Goal: Information Seeking & Learning: Learn about a topic

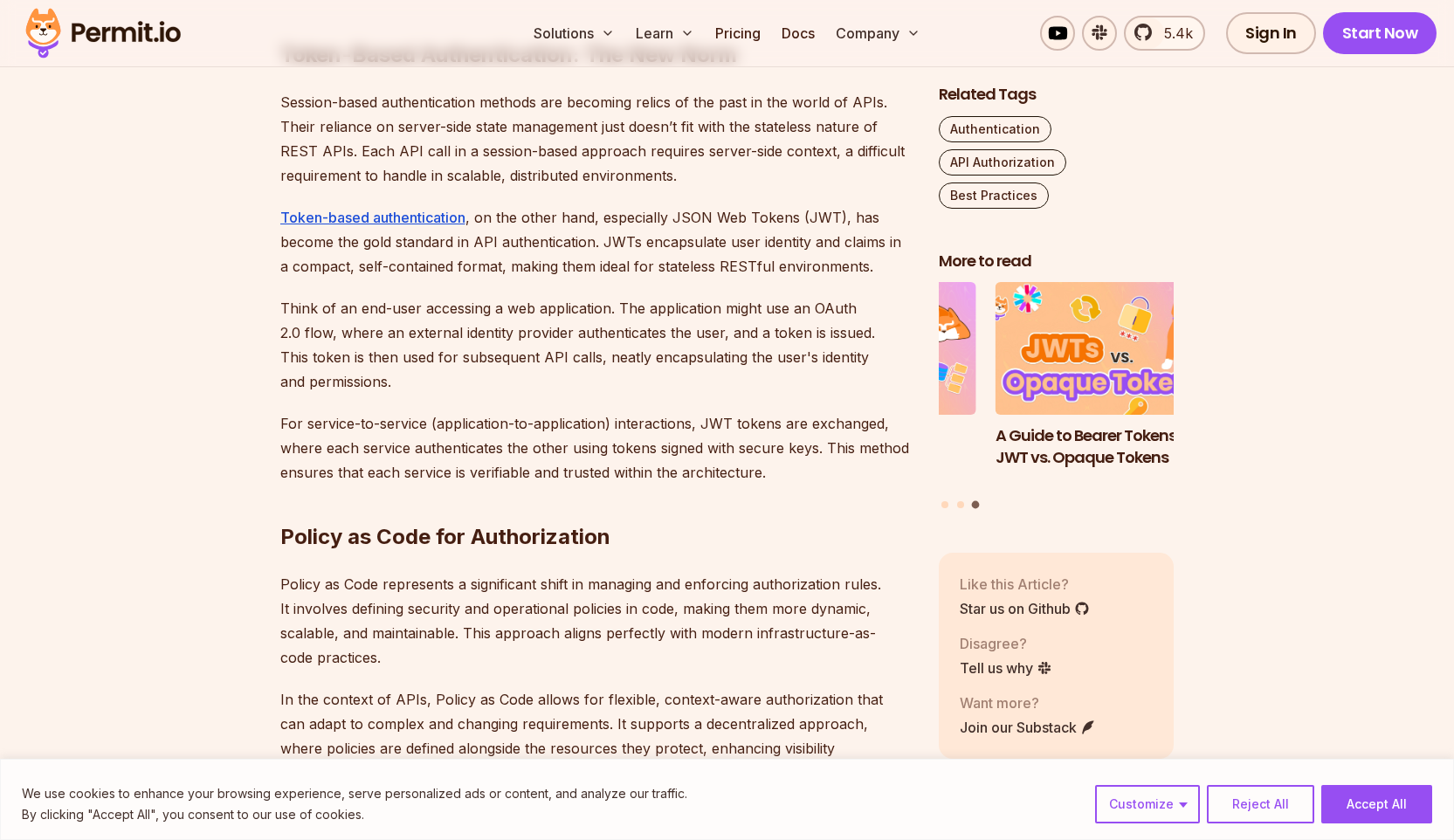
scroll to position [3954, 0]
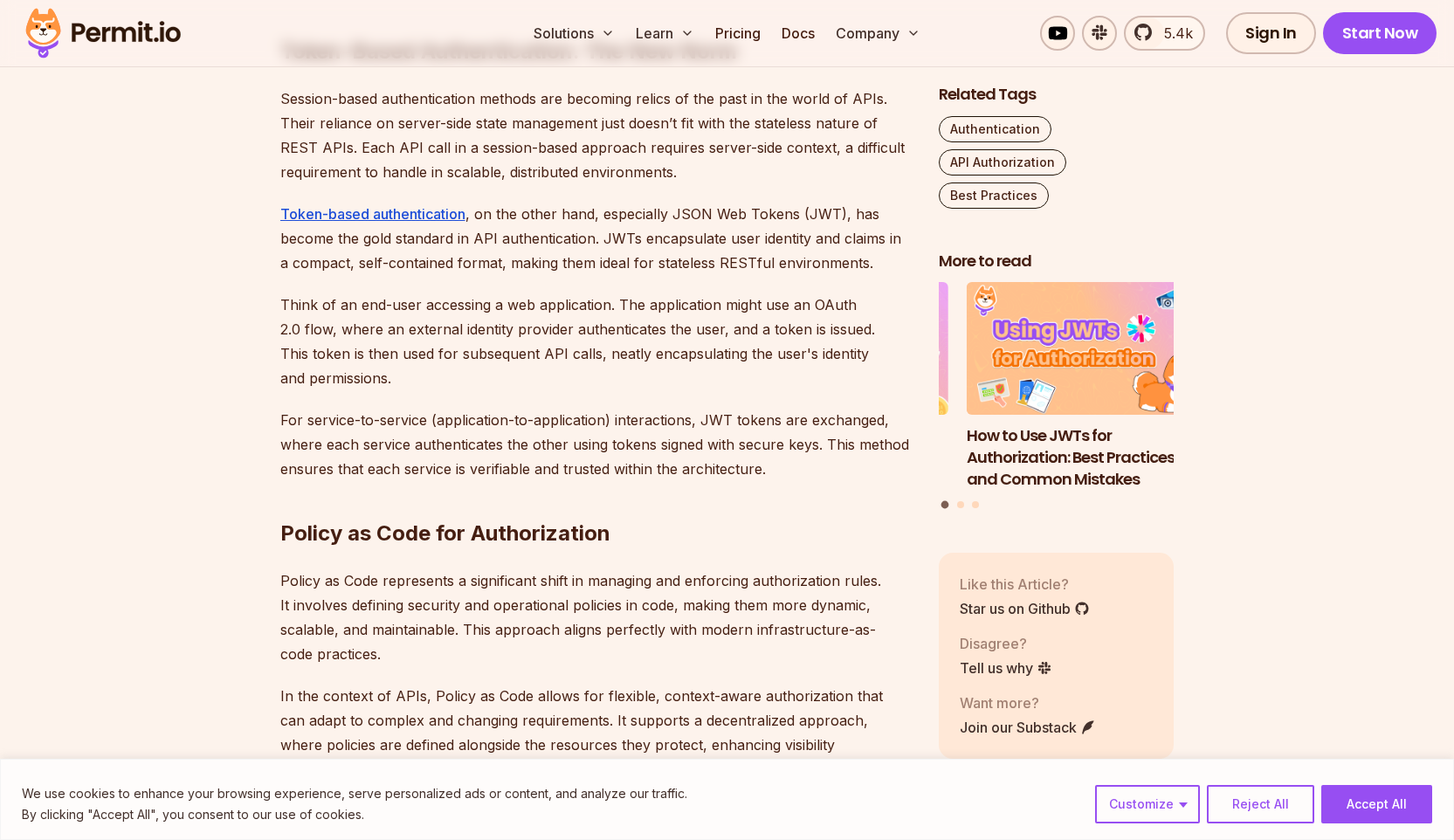
click at [133, 347] on section "Table of Contents Introduction Strong access control is a major concern when it…" at bounding box center [727, 303] width 1454 height 6449
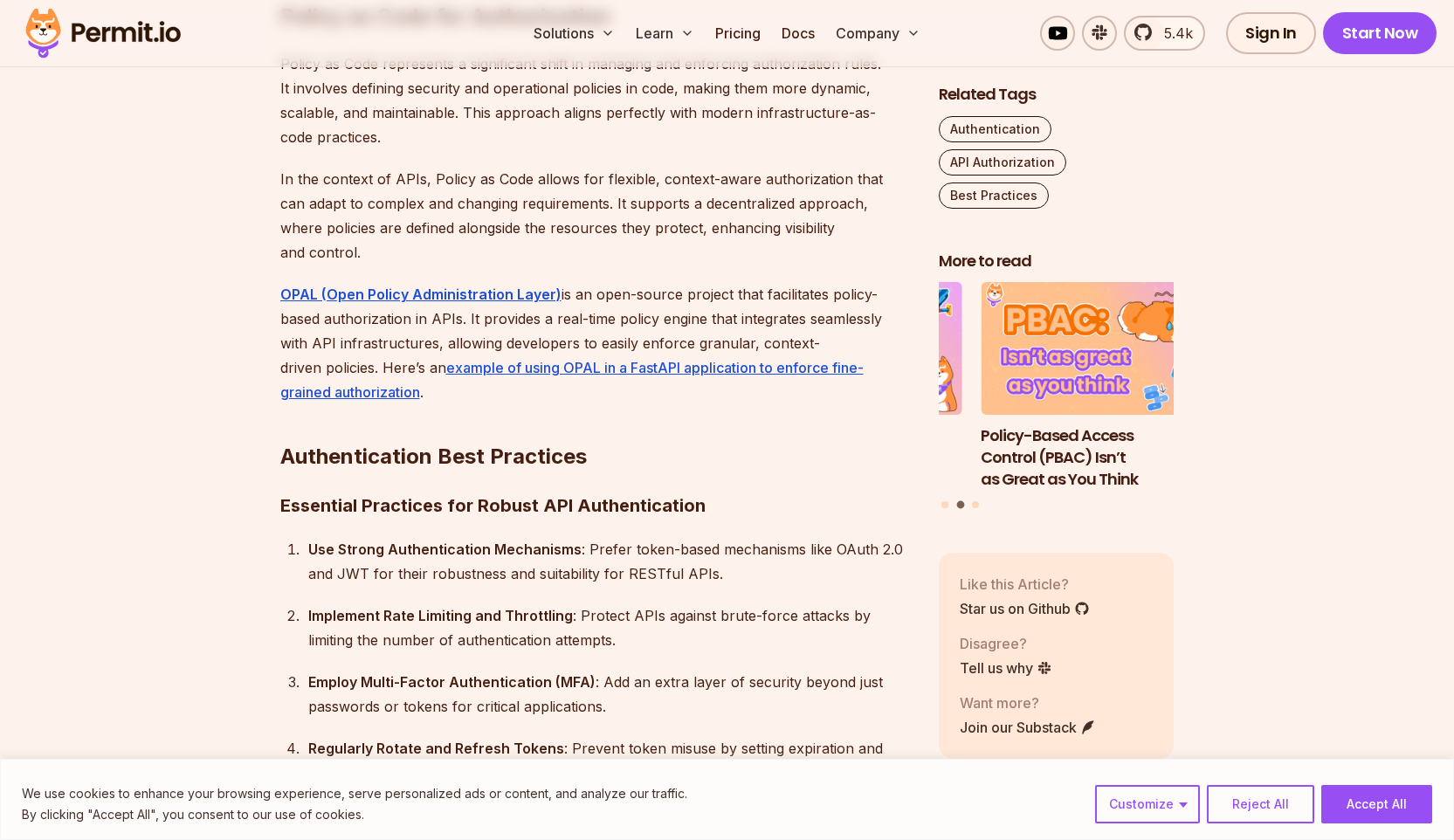
scroll to position [4472, 0]
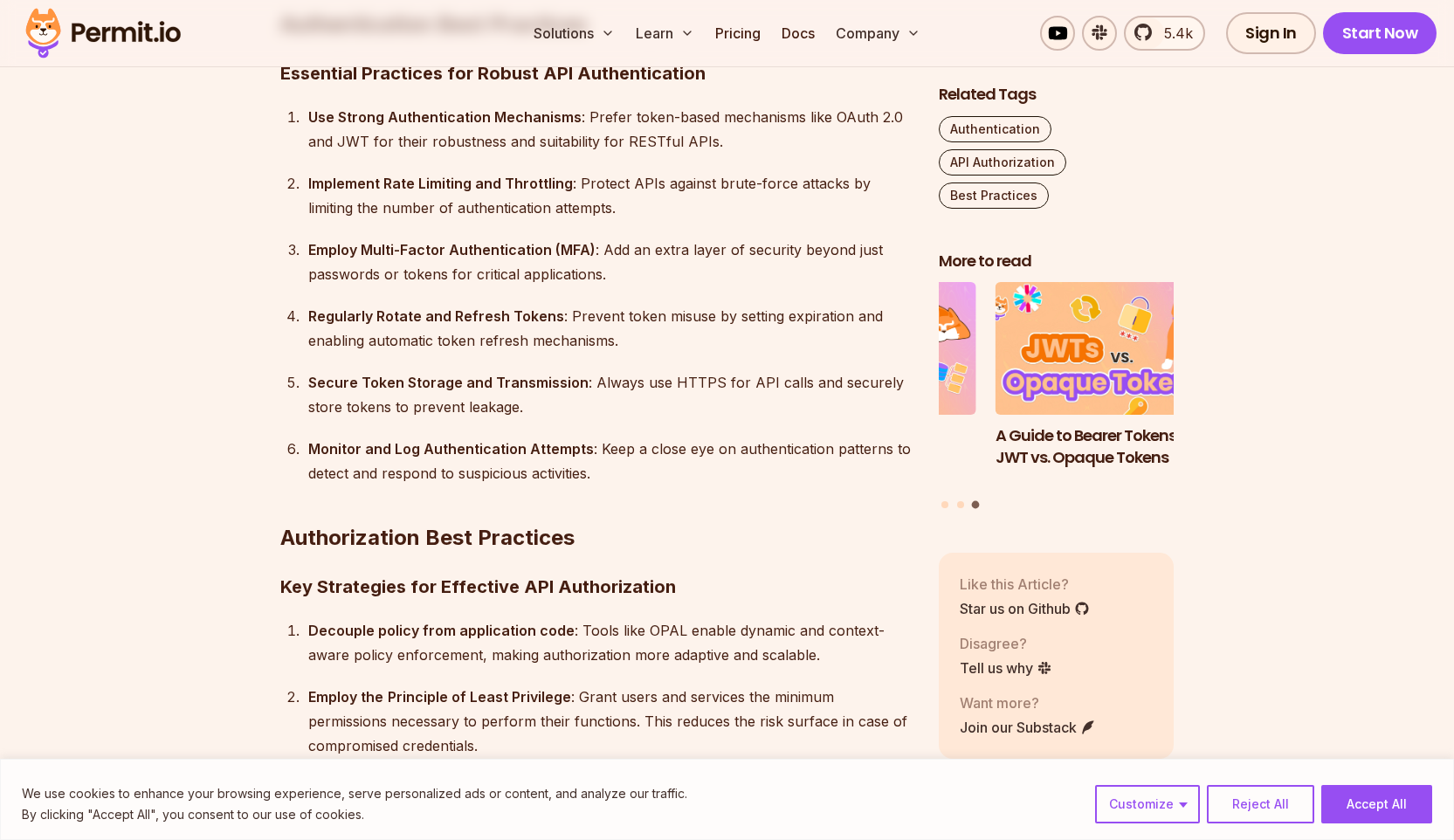
scroll to position [4880, 0]
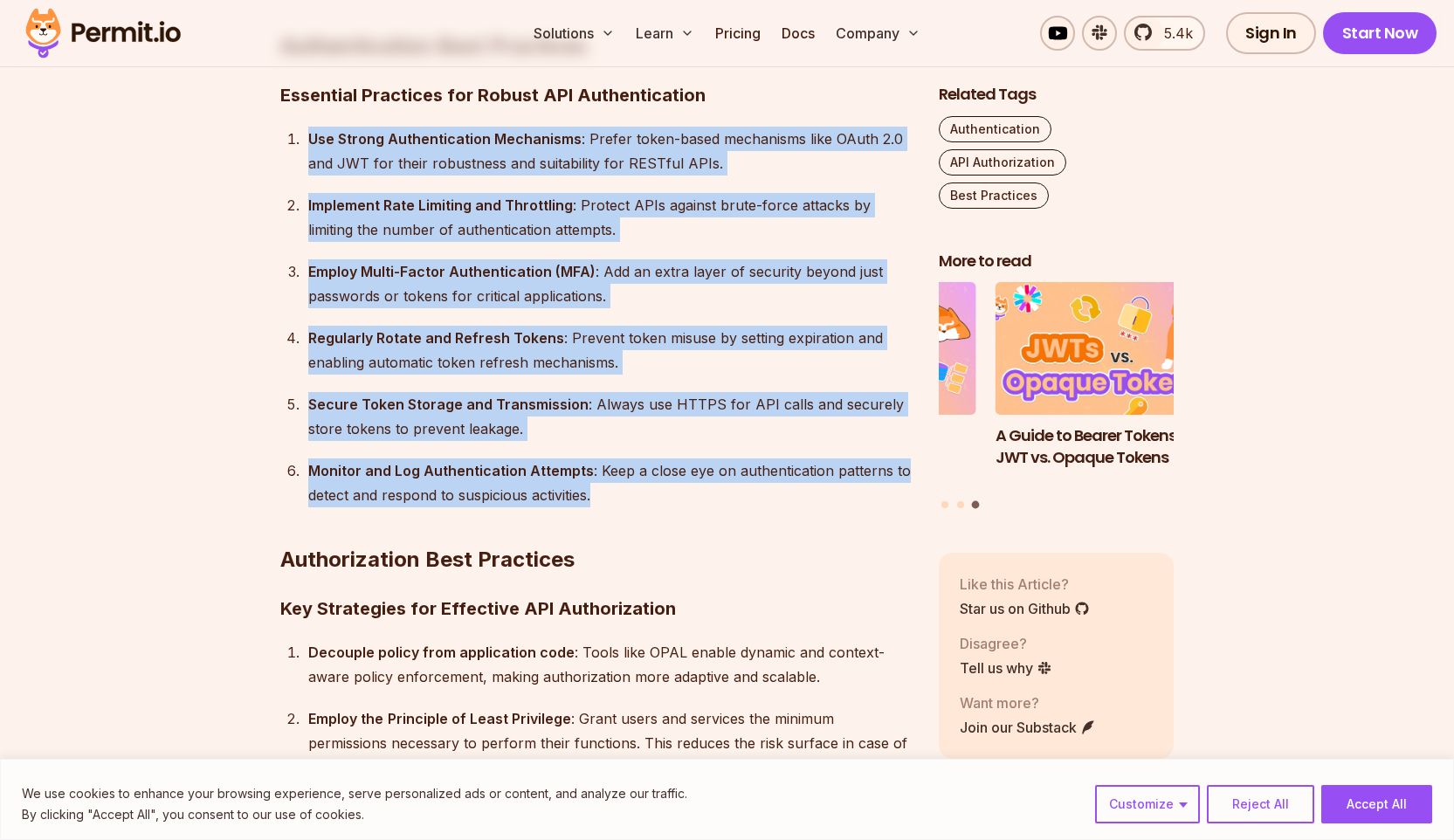
drag, startPoint x: 288, startPoint y: 113, endPoint x: 605, endPoint y: 483, distance: 487.2
copy ol "Use Strong Authentication Mechanisms : Prefer token-based mechanisms like OAuth…"
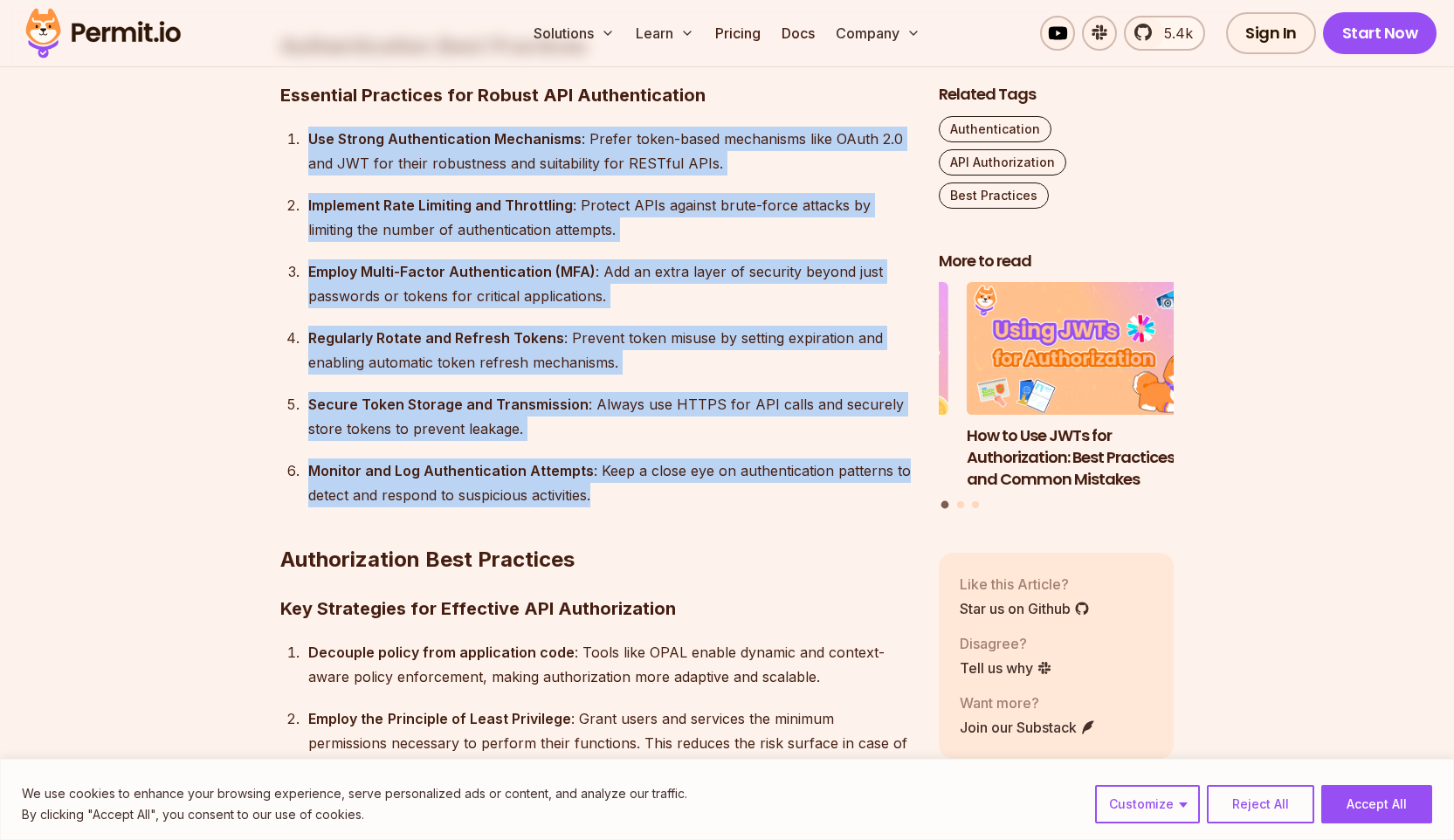
click at [644, 534] on h2 "Authorization Best Practices" at bounding box center [595, 524] width 630 height 98
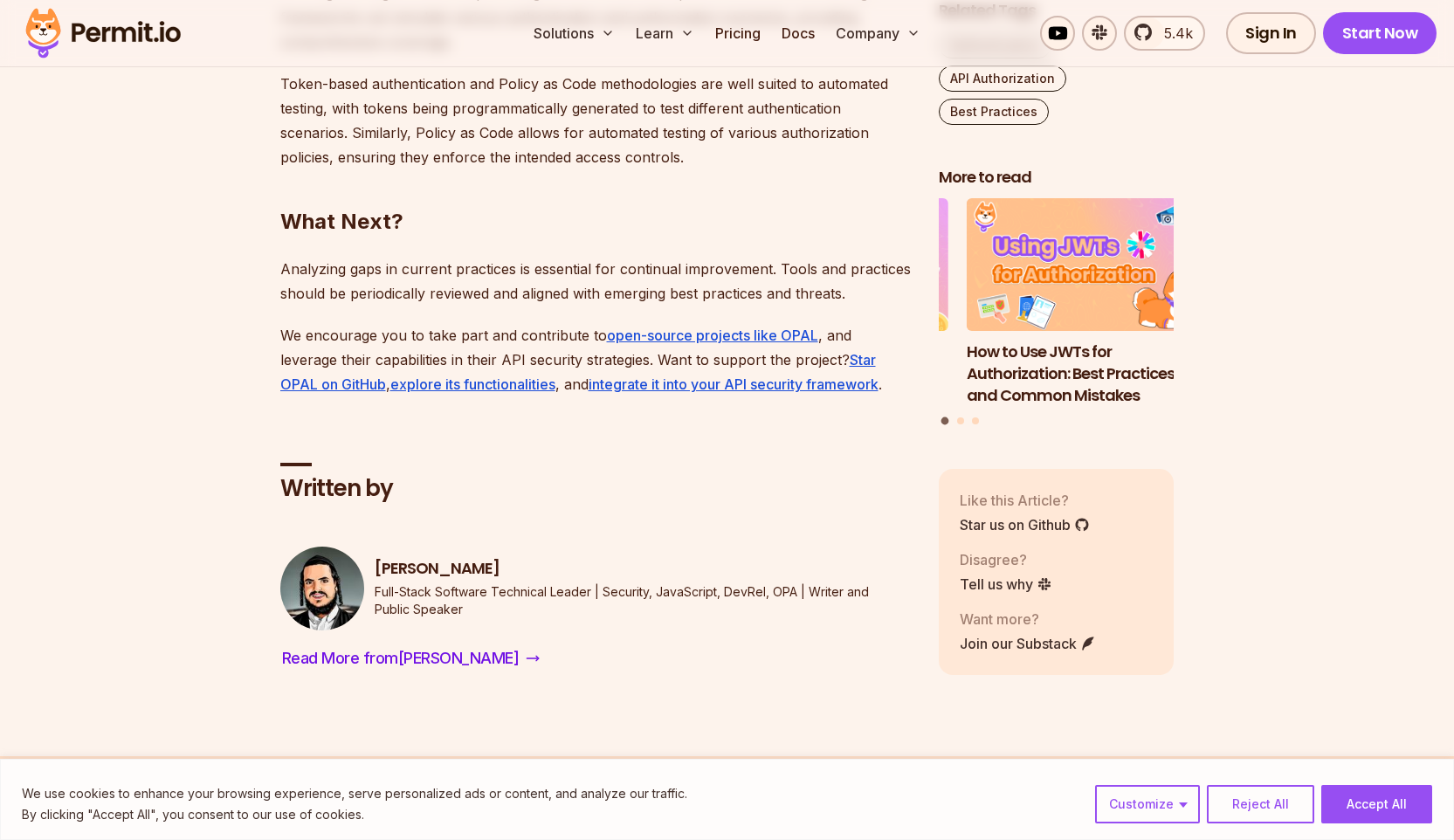
scroll to position [6728, 0]
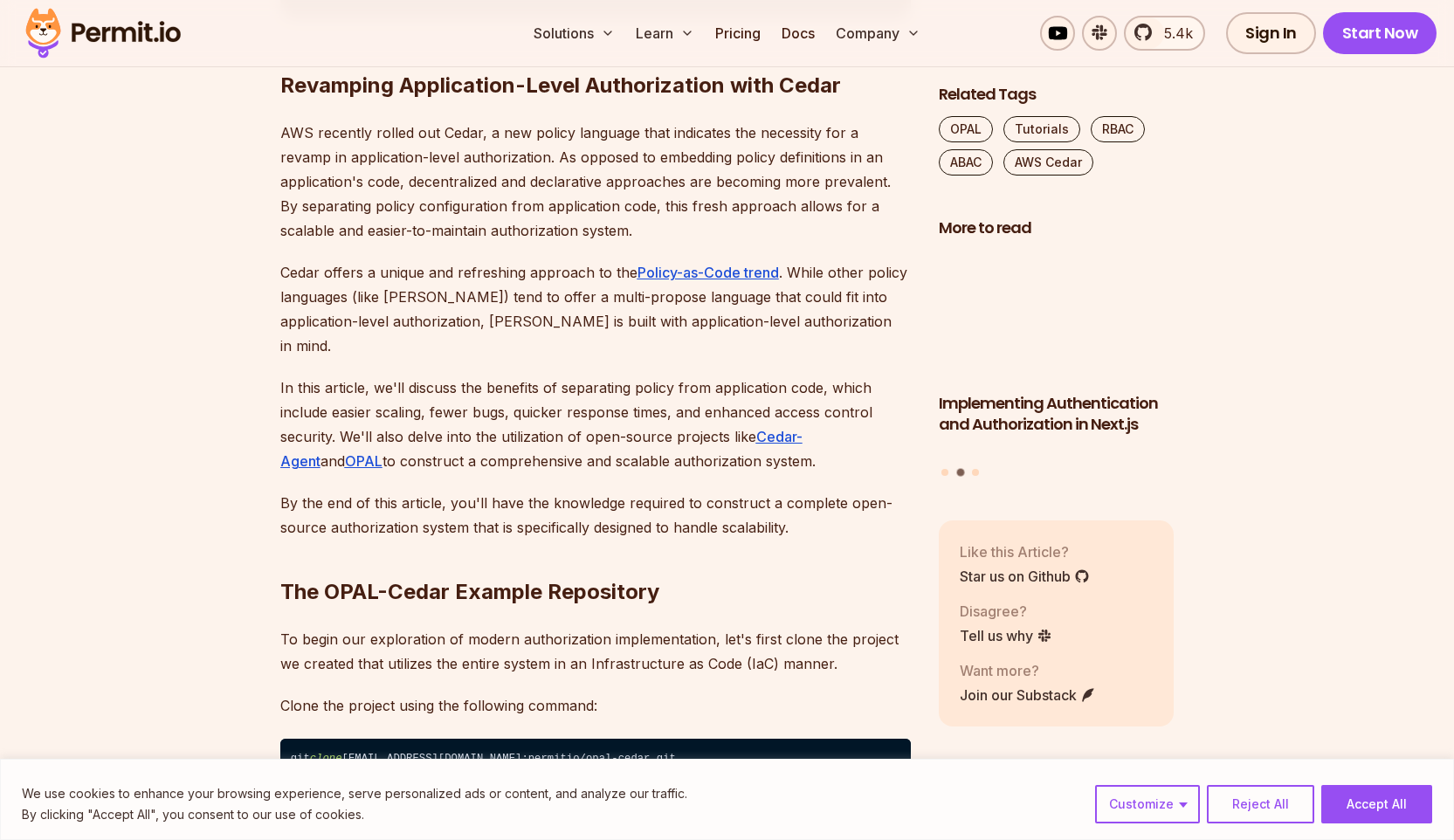
scroll to position [1024, 0]
